Goal: Task Accomplishment & Management: Use online tool/utility

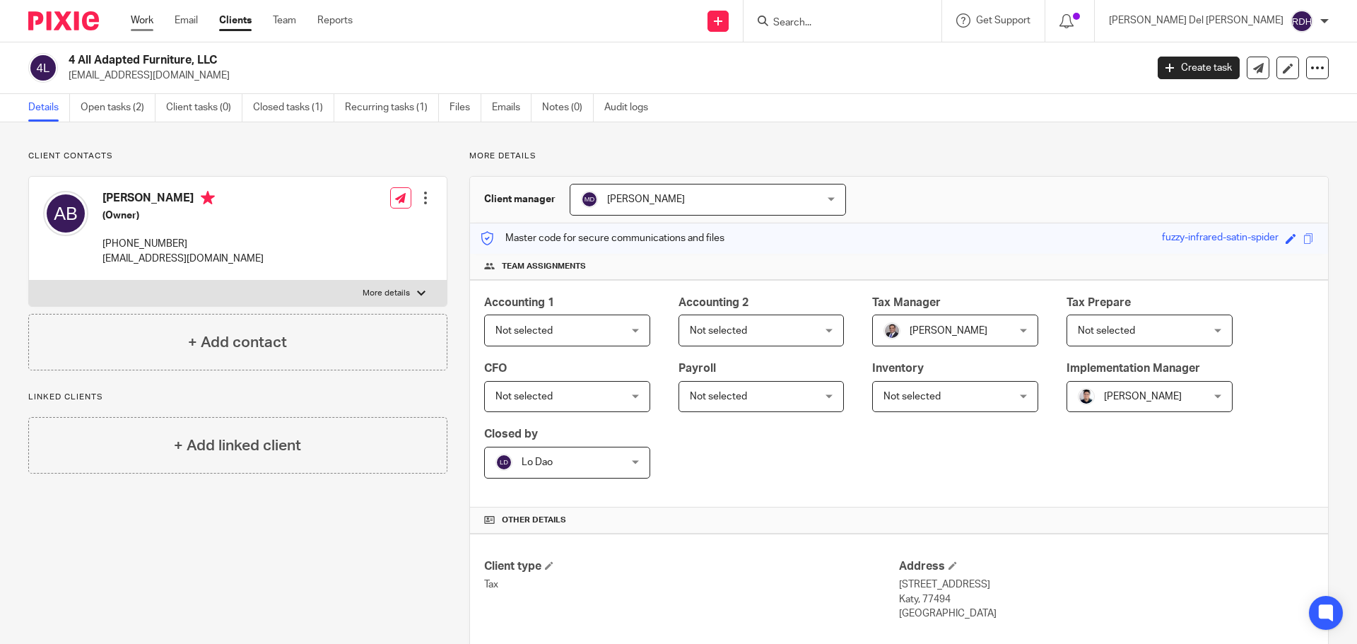
click at [135, 16] on link "Work" at bounding box center [142, 20] width 23 height 14
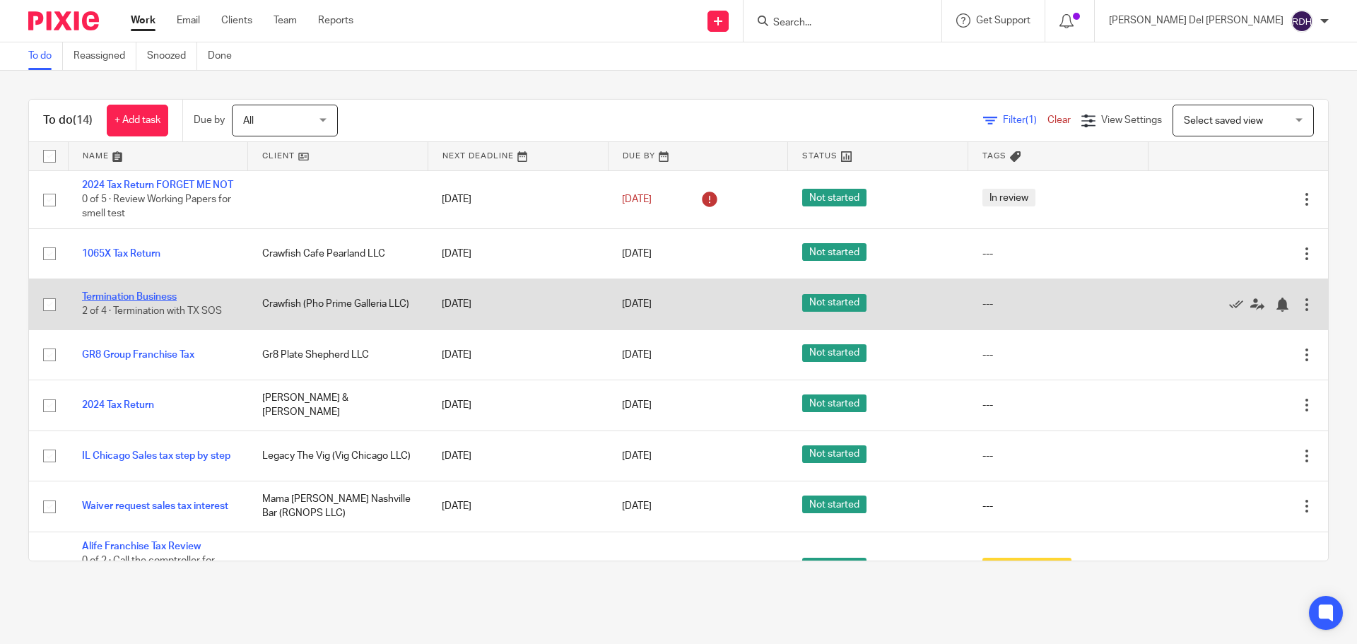
click at [171, 302] on link "Termination Business" at bounding box center [129, 297] width 95 height 10
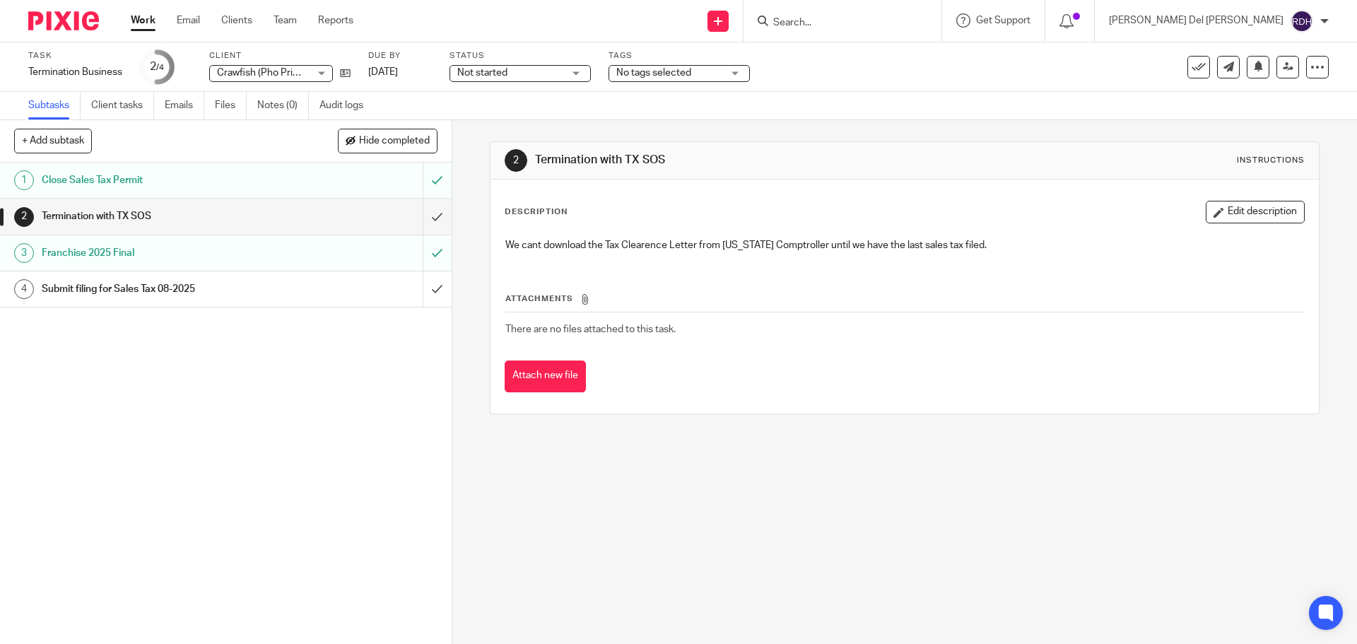
click at [531, 66] on span "Not started" at bounding box center [510, 73] width 106 height 15
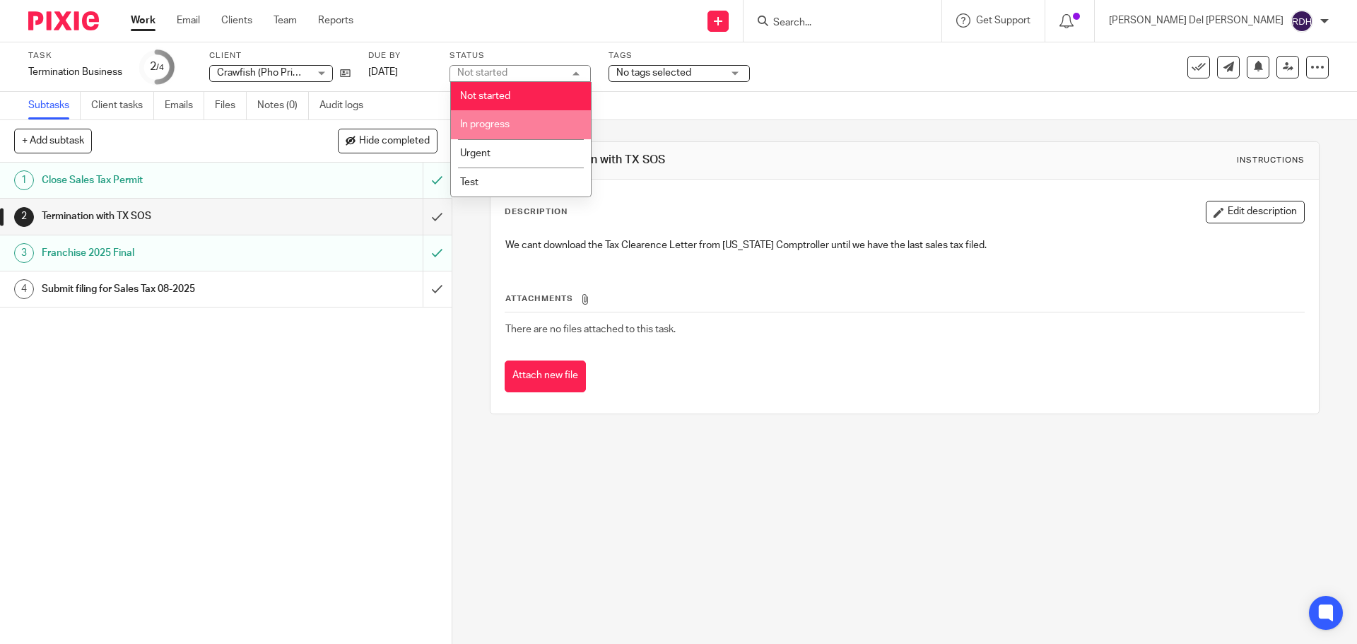
click at [475, 120] on span "In progress" at bounding box center [484, 124] width 49 height 10
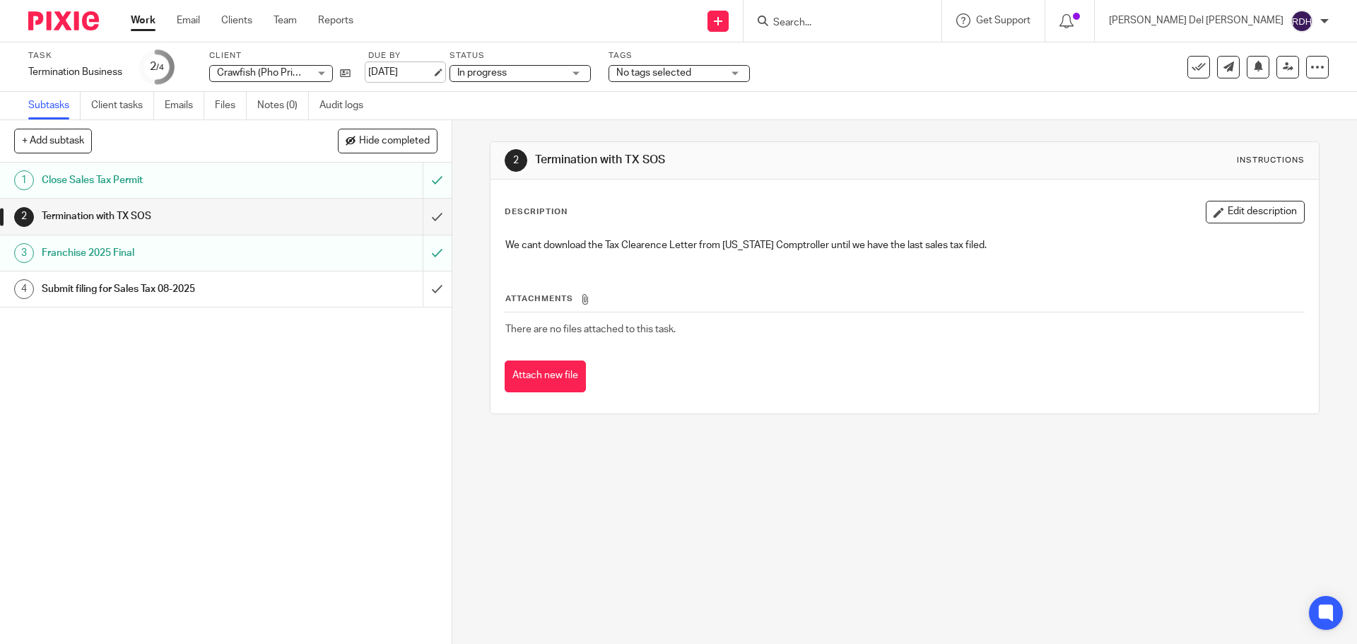
click at [411, 70] on link "[DATE]" at bounding box center [400, 72] width 64 height 15
click at [417, 218] on input "submit" at bounding box center [226, 216] width 452 height 35
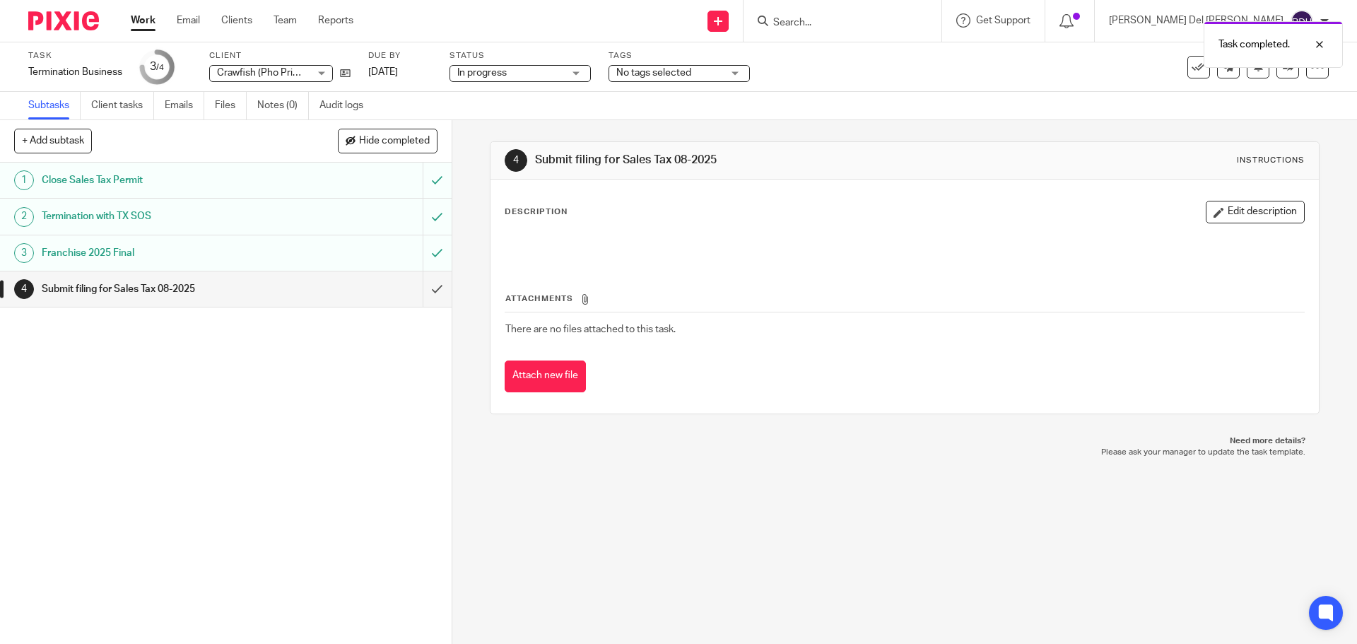
click at [148, 13] on link "Work" at bounding box center [143, 20] width 25 height 14
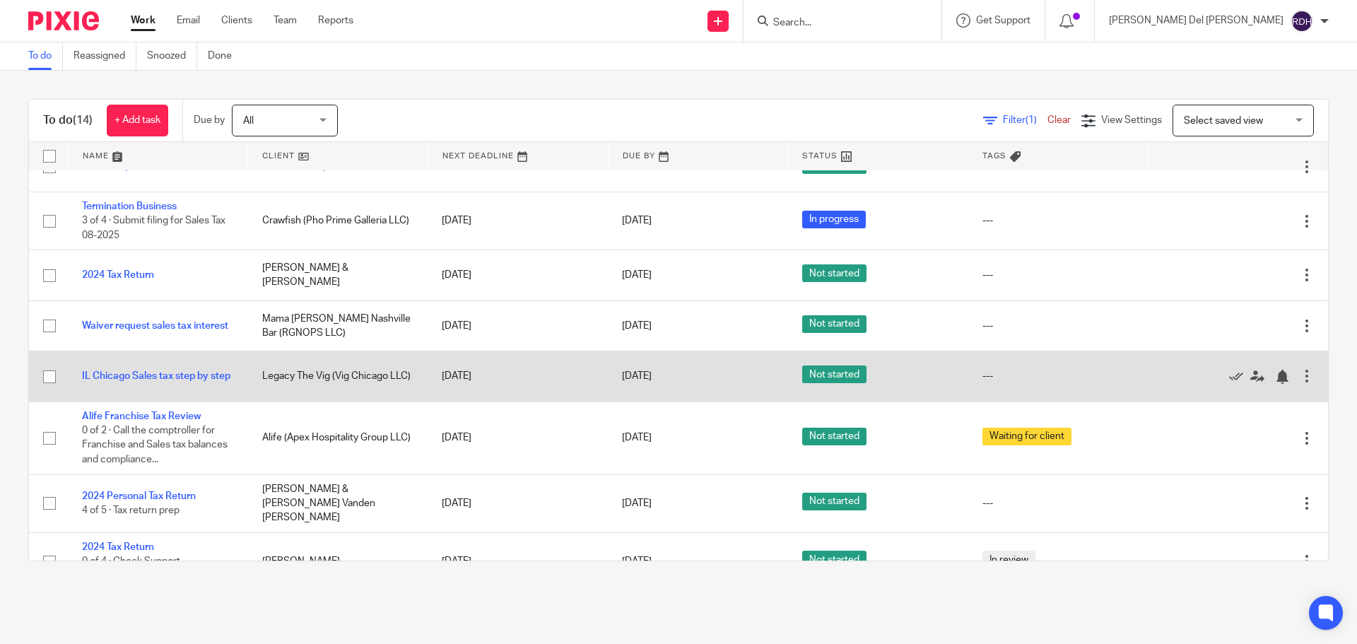
scroll to position [141, 0]
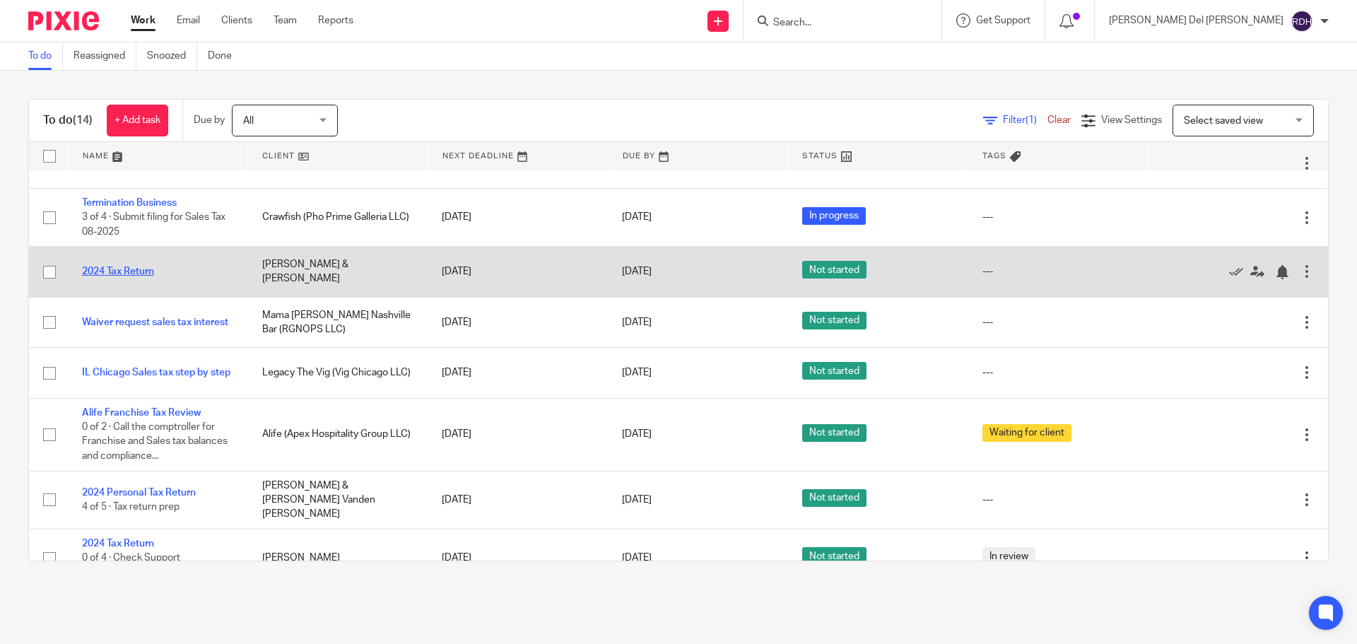
click at [99, 276] on link "2024 Tax Return" at bounding box center [118, 271] width 72 height 10
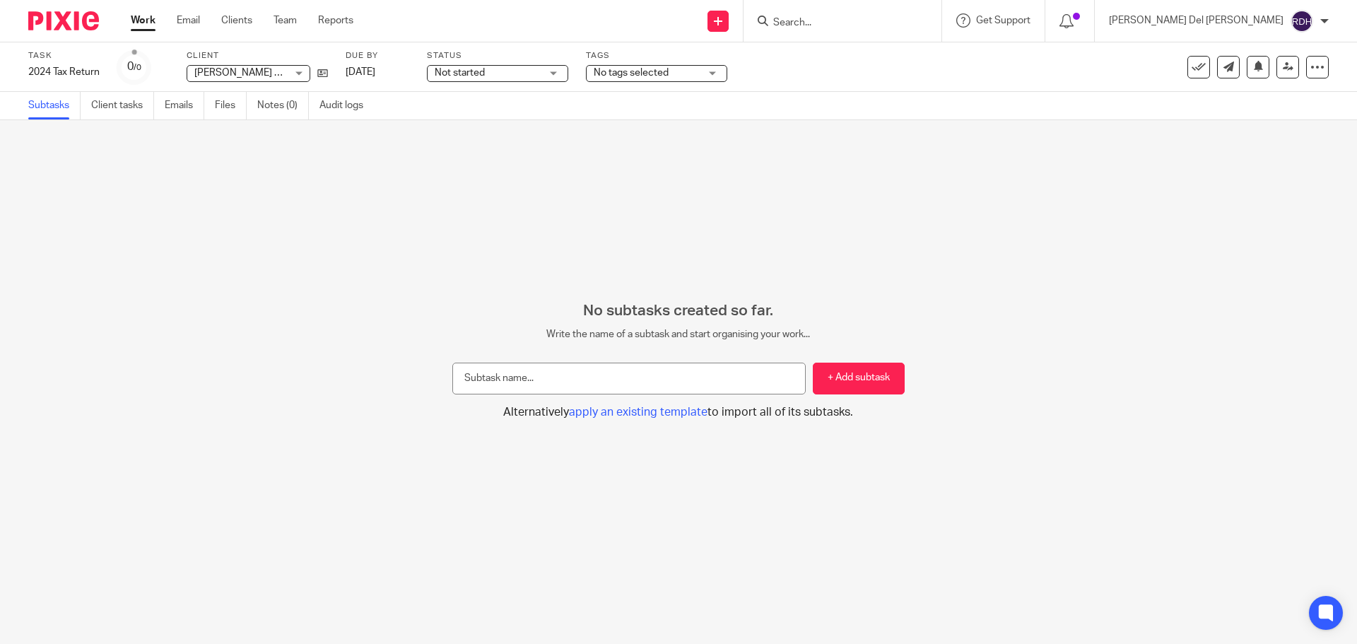
click at [473, 62] on div "Status Not started Not started Not started In progress Urgent Test 1" at bounding box center [497, 67] width 141 height 34
click at [476, 68] on span "Not started" at bounding box center [460, 73] width 50 height 10
click at [471, 122] on span "In progress" at bounding box center [461, 124] width 49 height 10
click at [146, 20] on link "Work" at bounding box center [143, 20] width 25 height 14
